Goal: Information Seeking & Learning: Learn about a topic

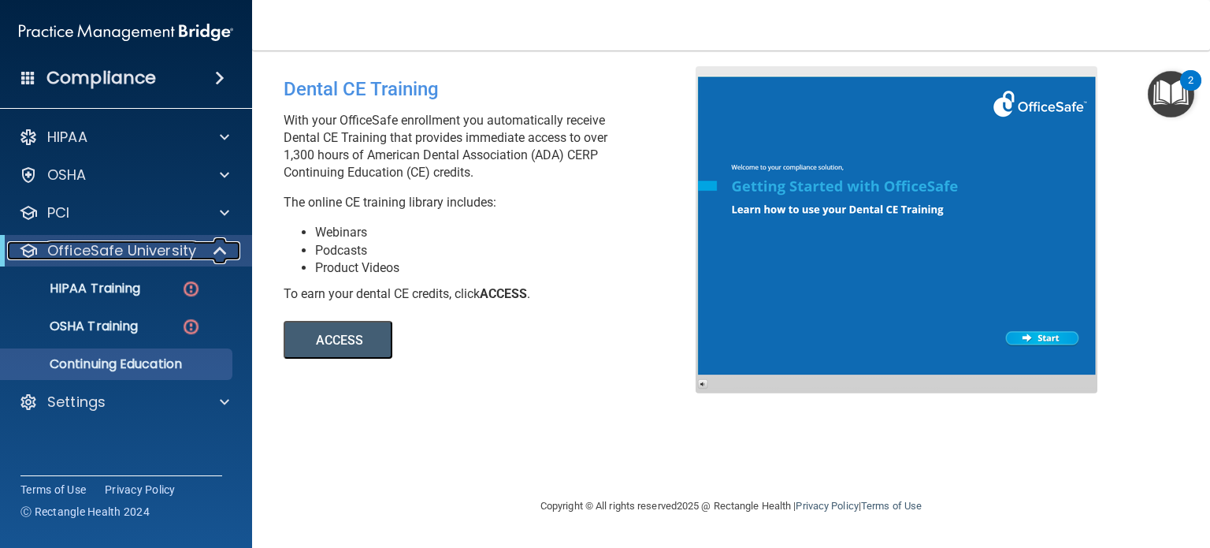
drag, startPoint x: 0, startPoint y: 0, endPoint x: 222, endPoint y: 251, distance: 335.4
click at [224, 251] on span at bounding box center [221, 250] width 13 height 19
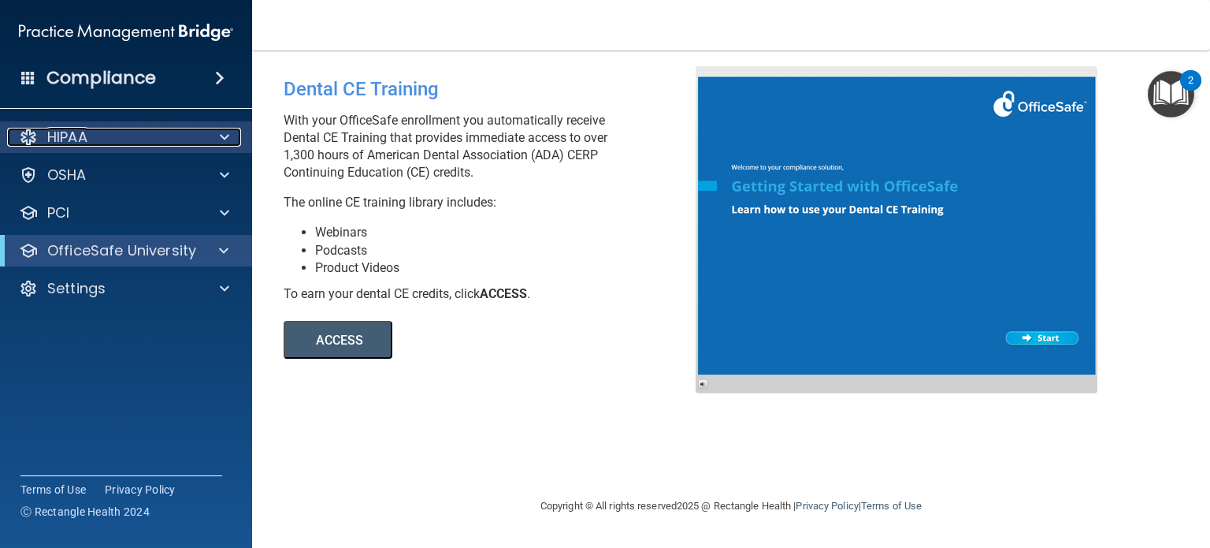
click at [227, 142] on span at bounding box center [224, 137] width 9 height 19
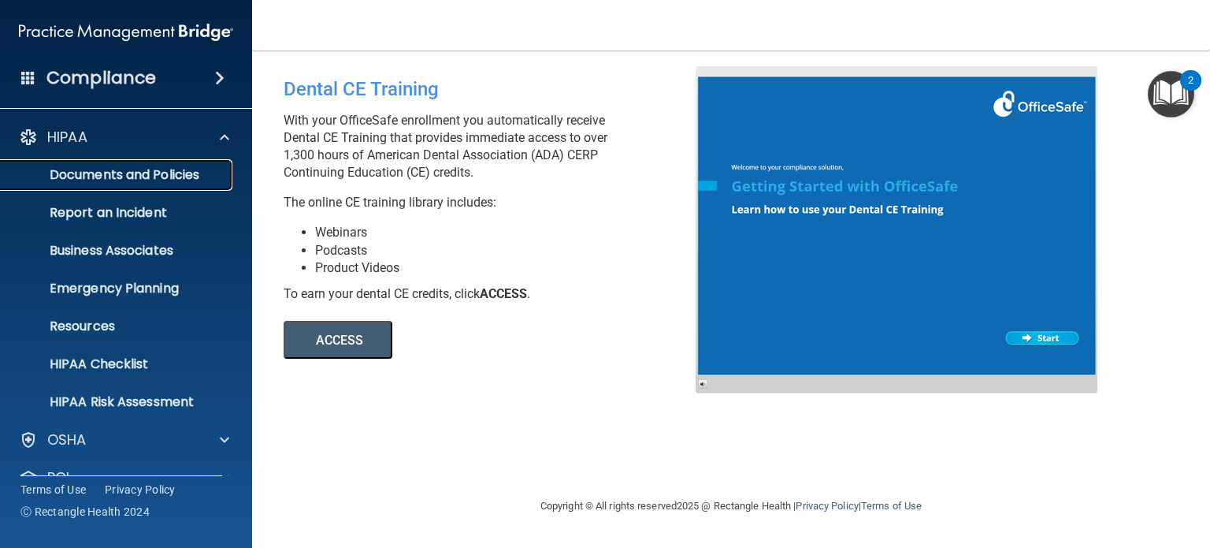
click at [192, 180] on p "Documents and Policies" at bounding box center [117, 175] width 215 height 16
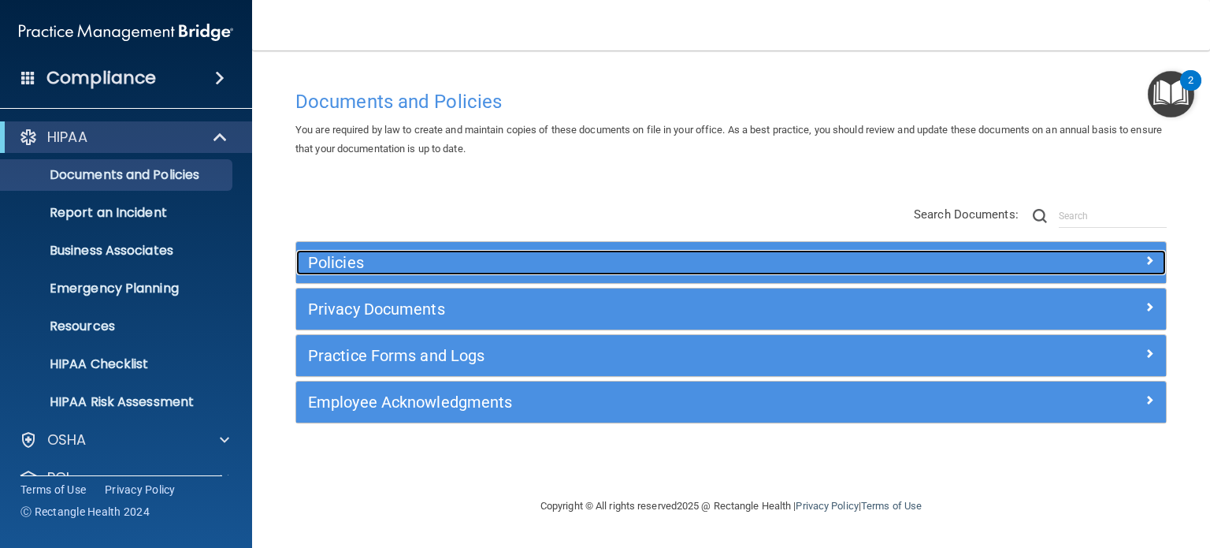
click at [1147, 261] on span at bounding box center [1149, 260] width 9 height 19
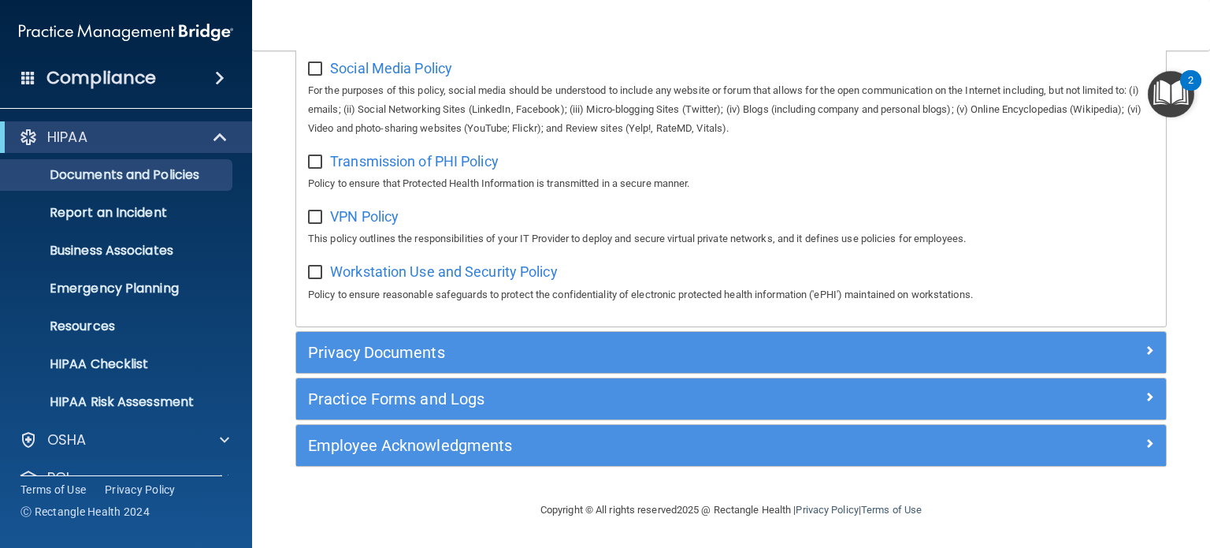
scroll to position [1271, 0]
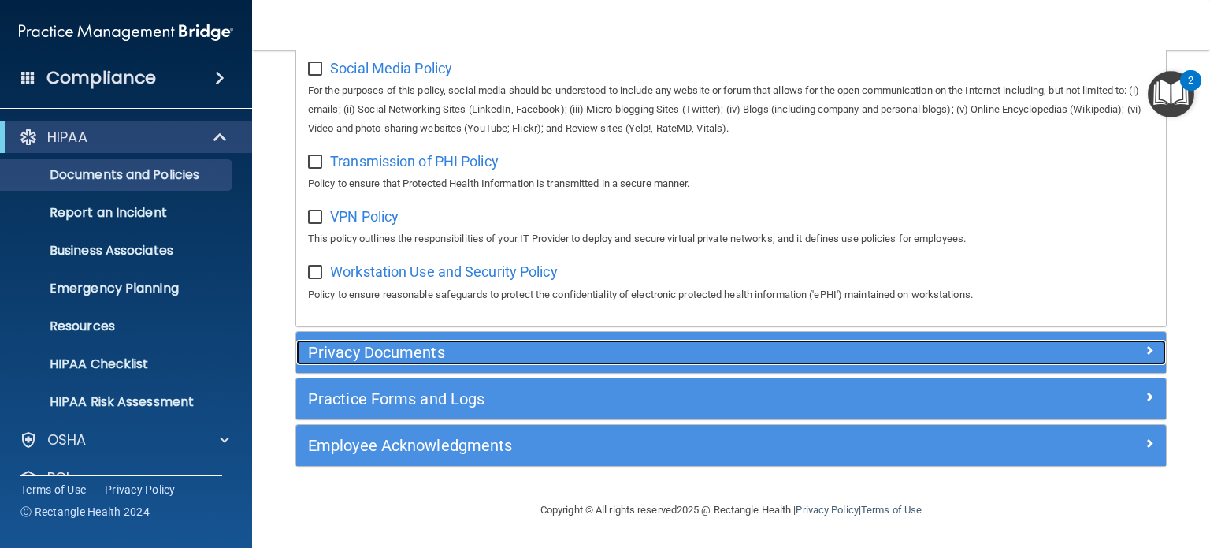
click at [563, 347] on h5 "Privacy Documents" at bounding box center [622, 351] width 629 height 17
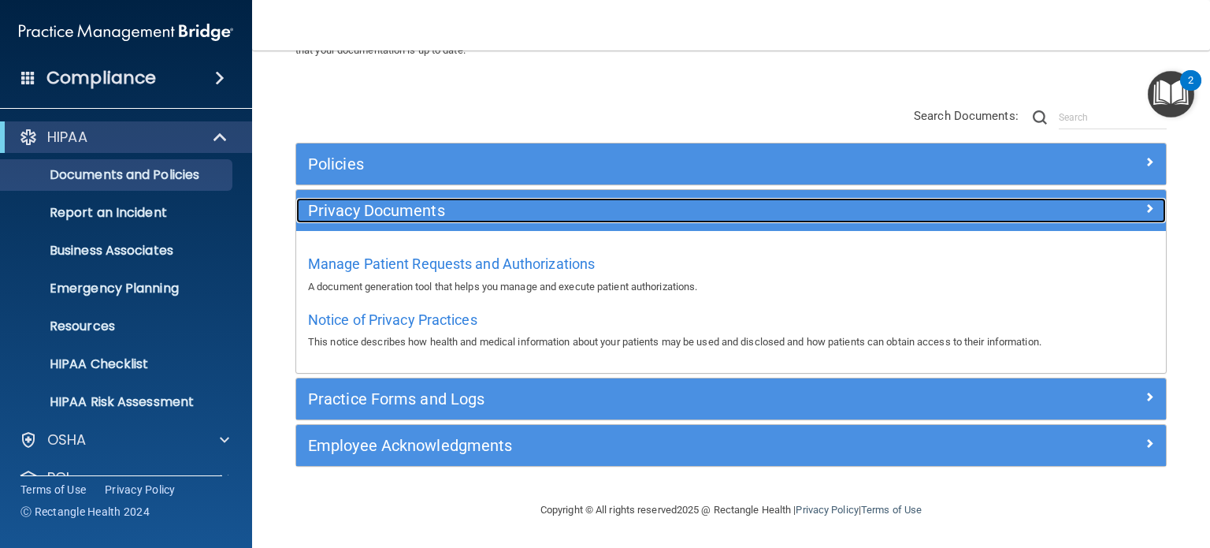
scroll to position [98, 0]
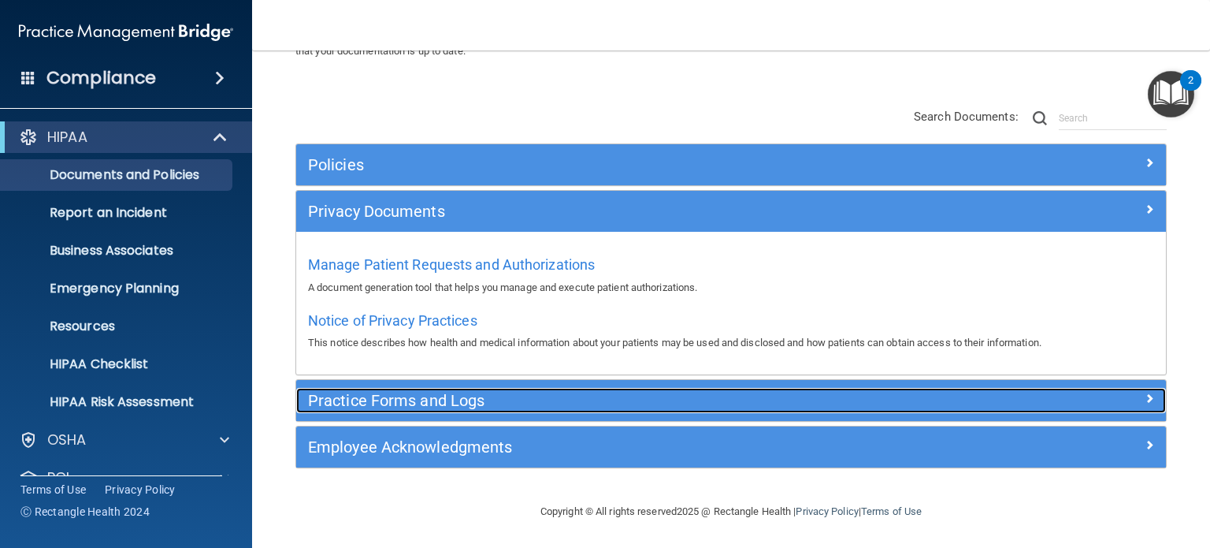
click at [507, 396] on h5 "Practice Forms and Logs" at bounding box center [622, 400] width 629 height 17
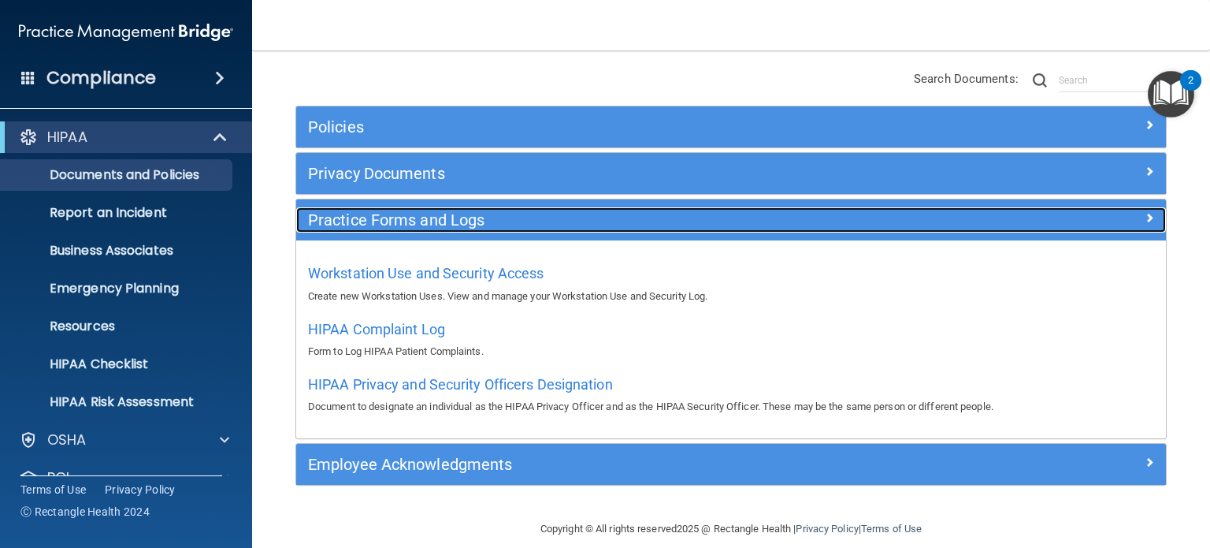
scroll to position [153, 0]
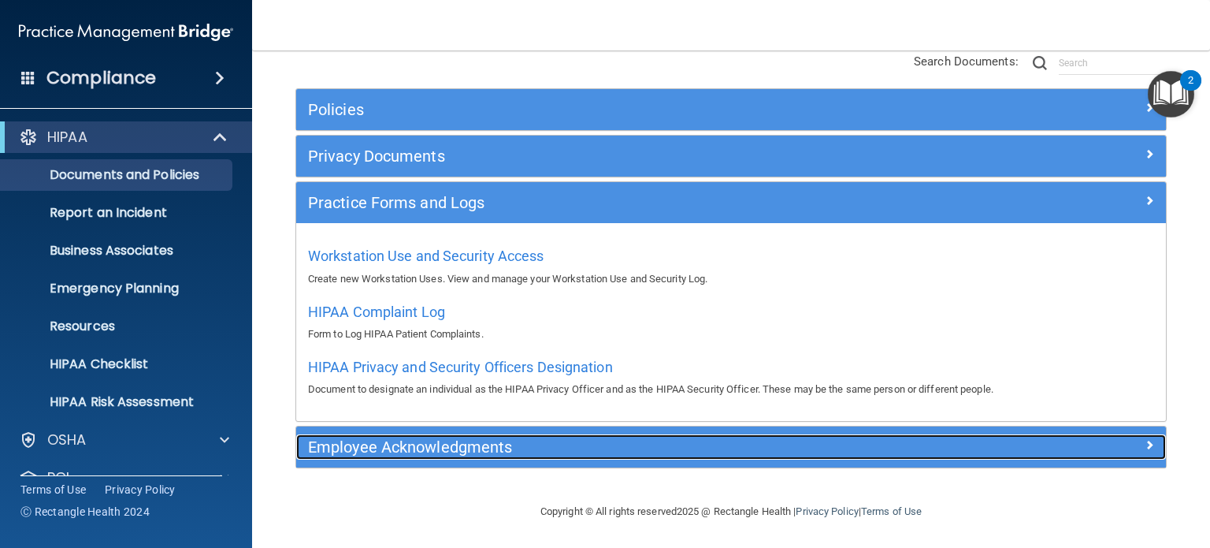
click at [529, 451] on h5 "Employee Acknowledgments" at bounding box center [622, 446] width 629 height 17
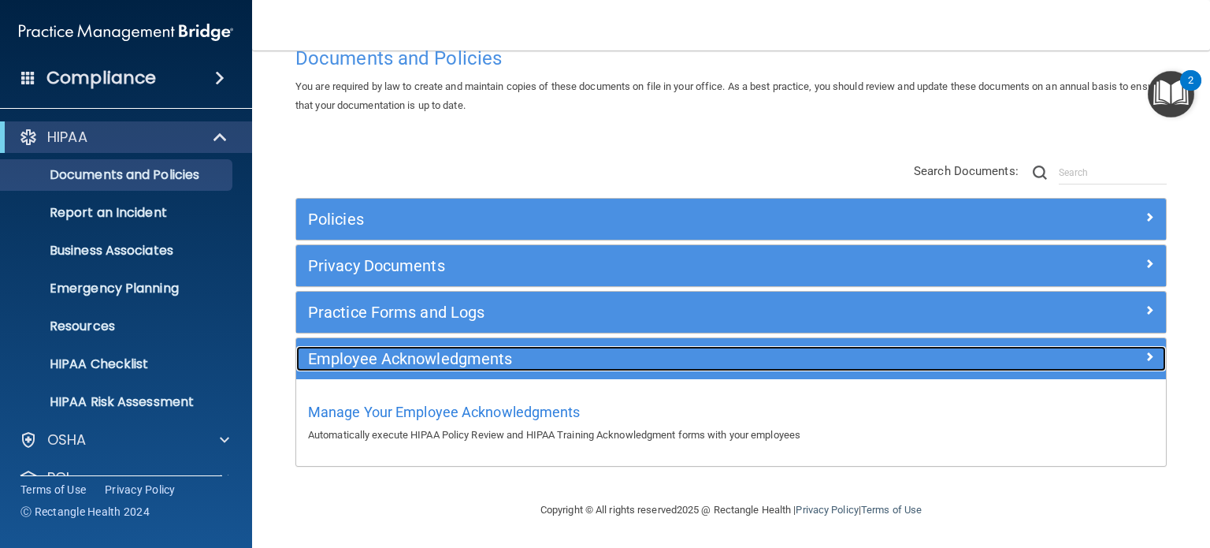
scroll to position [42, 0]
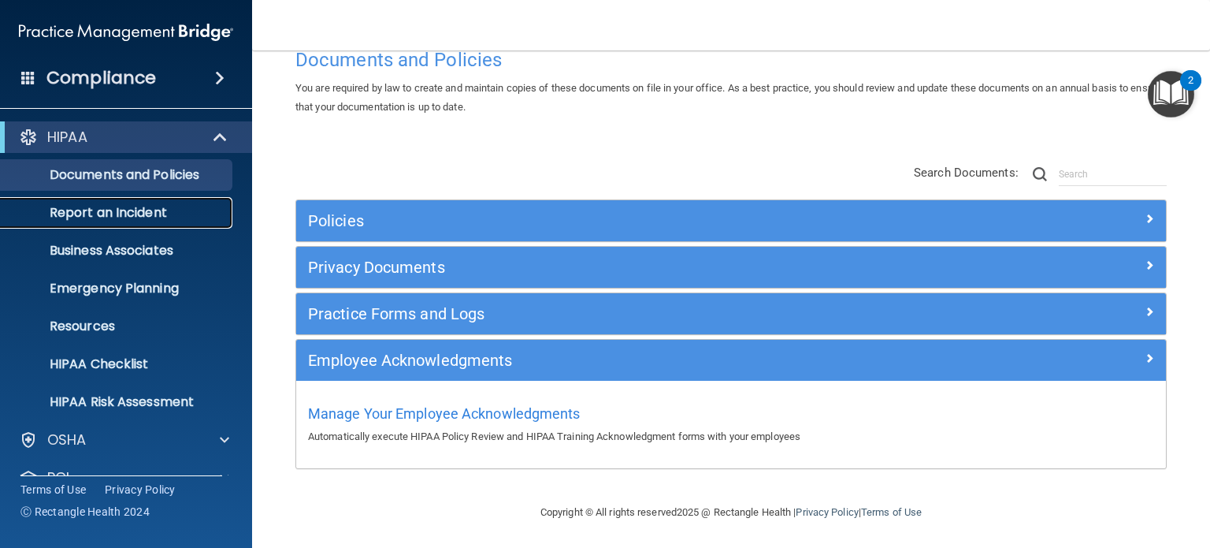
click at [111, 213] on p "Report an Incident" at bounding box center [117, 213] width 215 height 16
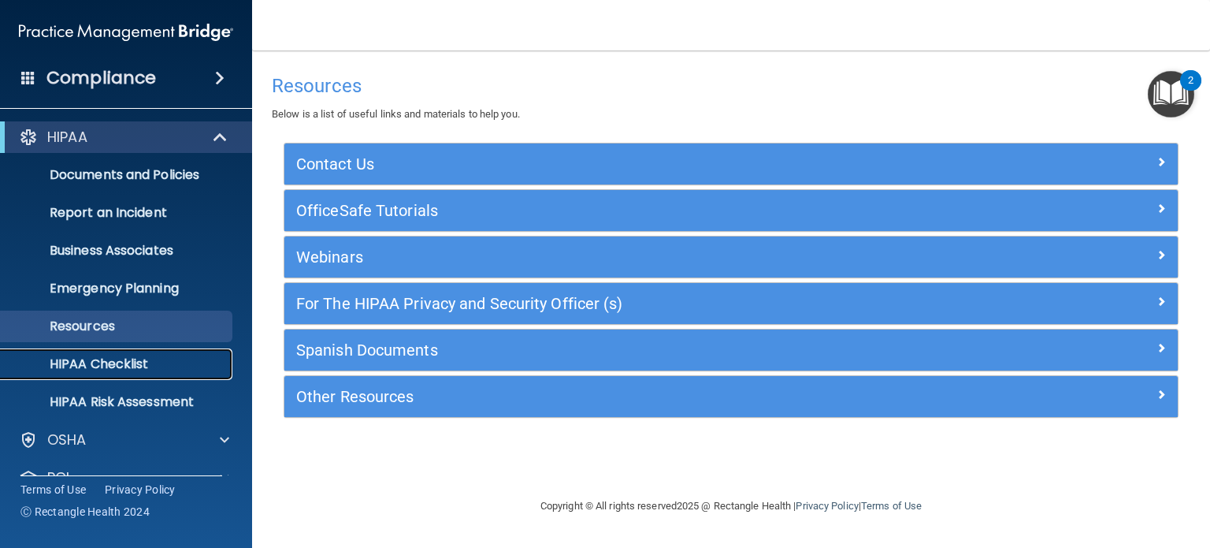
click at [117, 360] on p "HIPAA Checklist" at bounding box center [117, 364] width 215 height 16
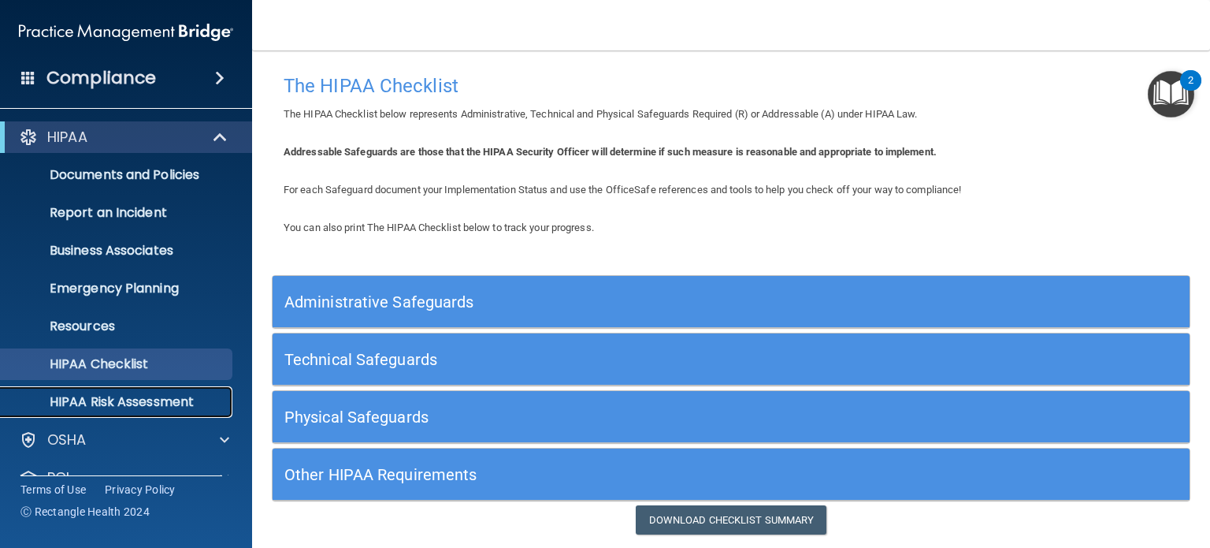
click at [117, 394] on p "HIPAA Risk Assessment" at bounding box center [117, 402] width 215 height 16
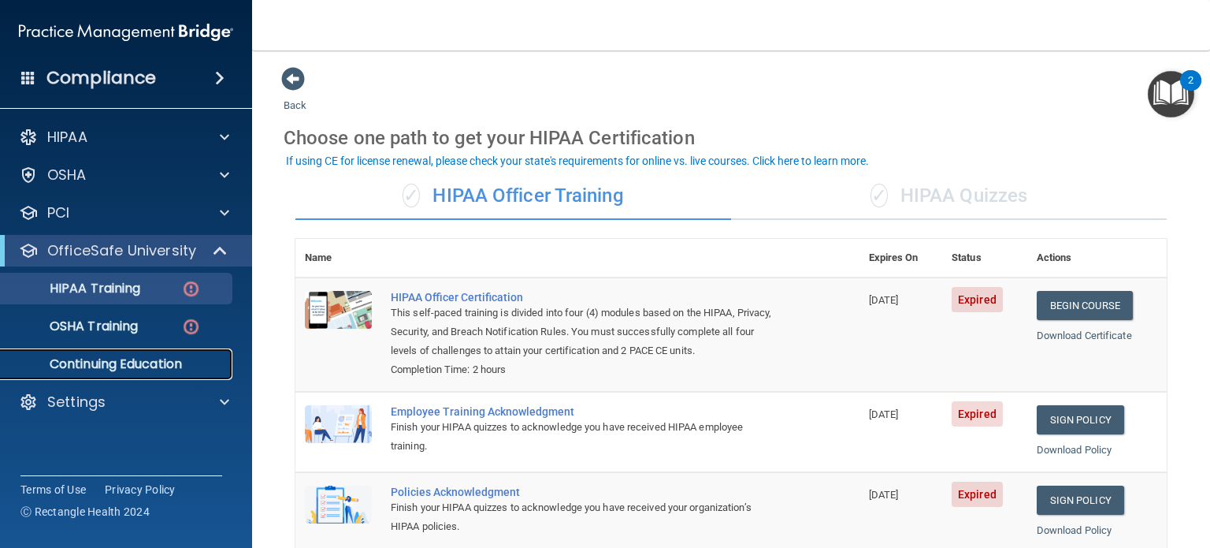
click at [180, 360] on p "Continuing Education" at bounding box center [117, 364] width 215 height 16
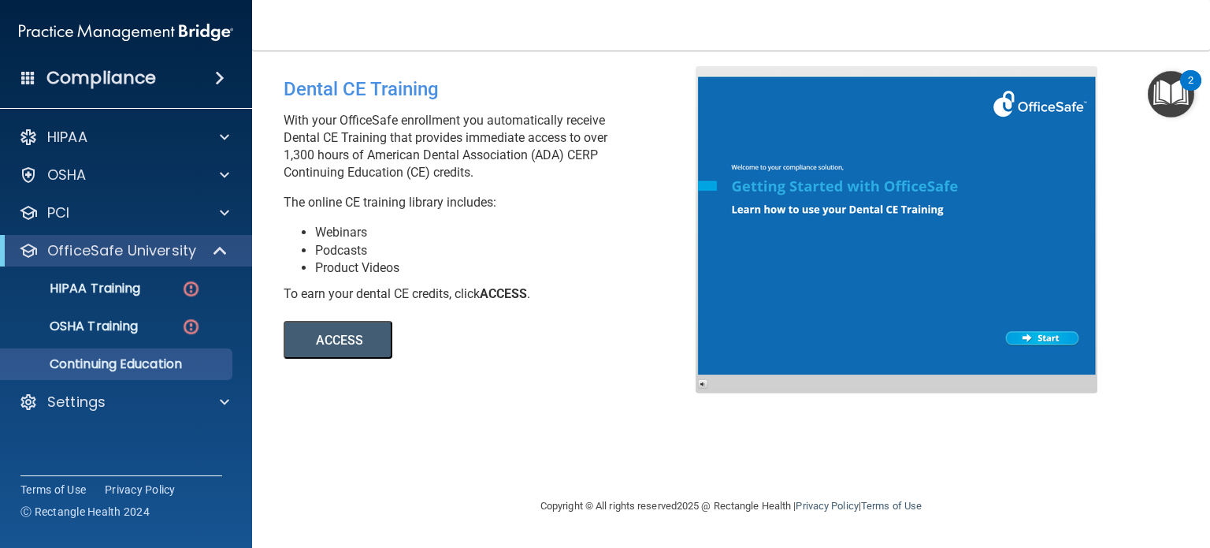
click at [325, 336] on button "ACCESS" at bounding box center [338, 340] width 109 height 38
